Goal: Navigation & Orientation: Find specific page/section

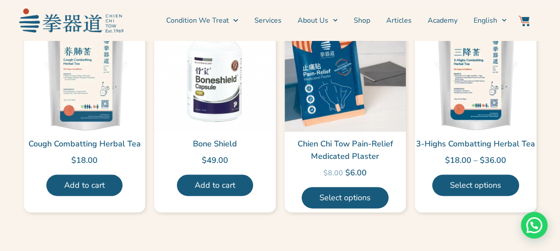
scroll to position [2182, 0]
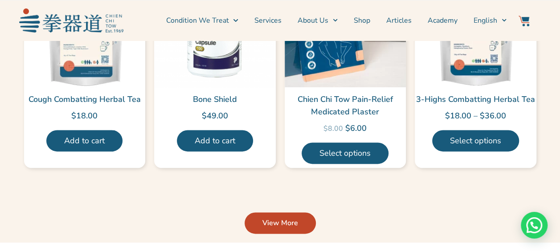
click at [273, 218] on span "View More" at bounding box center [280, 223] width 36 height 11
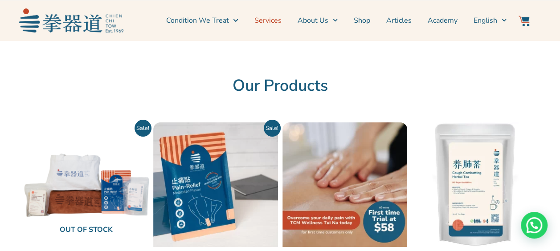
click at [281, 19] on link "Services" at bounding box center [267, 20] width 27 height 22
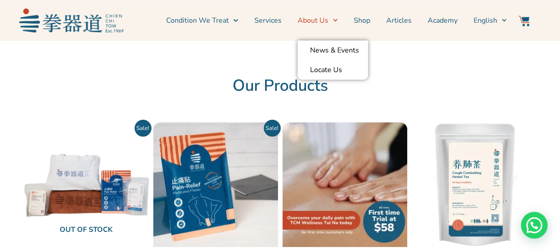
click at [318, 20] on link "About Us" at bounding box center [318, 20] width 40 height 22
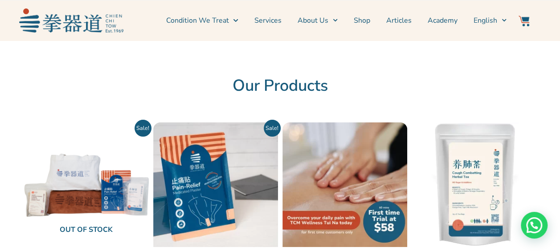
click at [369, 22] on link "Shop" at bounding box center [362, 20] width 16 height 22
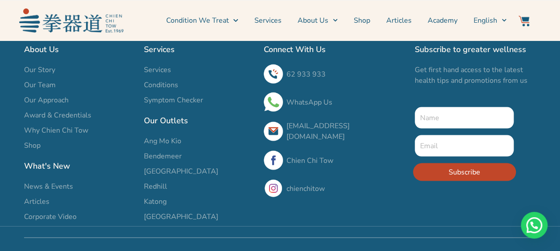
scroll to position [816, 0]
